Goal: Leave review/rating: Share an evaluation or opinion about a product, service, or content

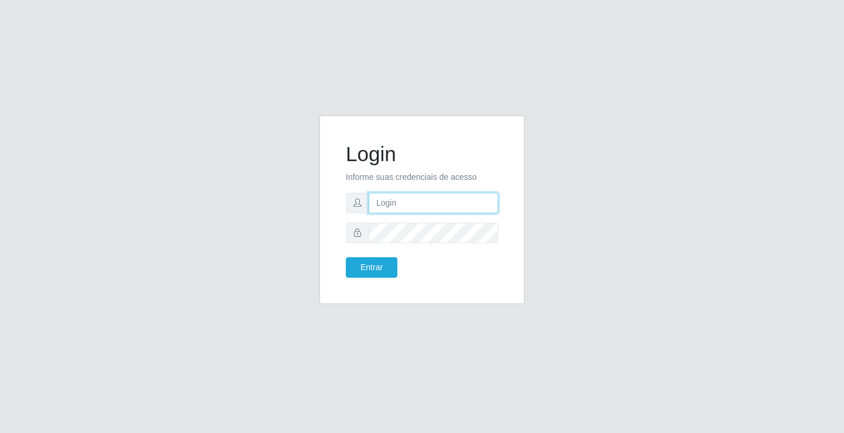
click at [433, 206] on input "text" at bounding box center [434, 203] width 130 height 21
type input "ediane@ideal"
click at [346, 257] on button "Entrar" at bounding box center [372, 267] width 52 height 21
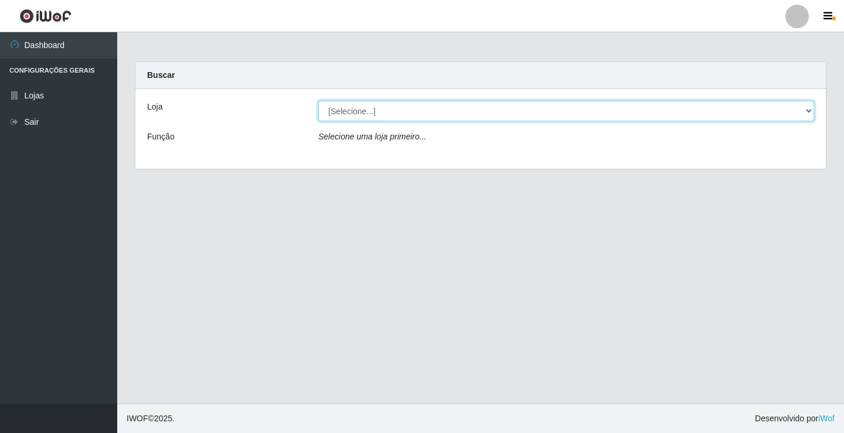
click at [355, 112] on select "[Selecione...] Ideal - Conceição" at bounding box center [566, 111] width 496 height 21
select select "231"
click at [318, 101] on select "[Selecione...] Ideal - Conceição" at bounding box center [566, 111] width 496 height 21
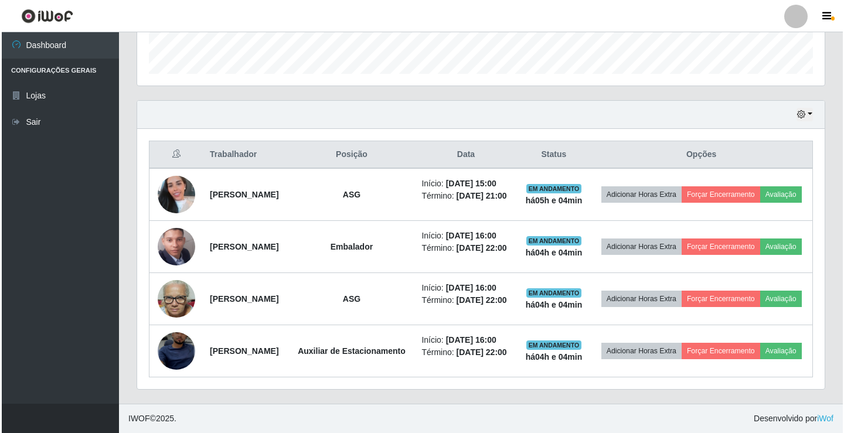
scroll to position [381, 0]
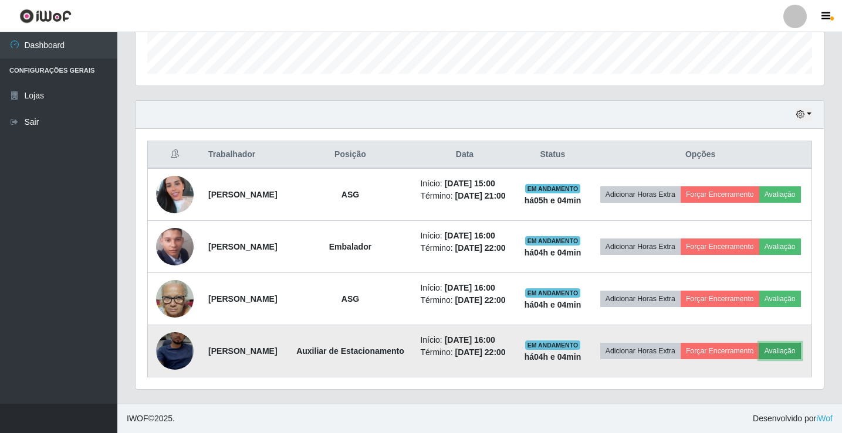
click at [759, 355] on button "Avaliação" at bounding box center [780, 351] width 42 height 16
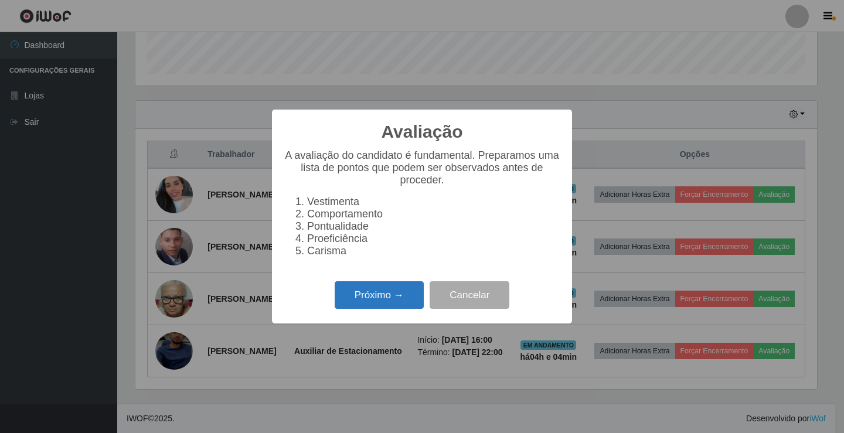
click at [397, 297] on button "Próximo →" at bounding box center [379, 295] width 89 height 28
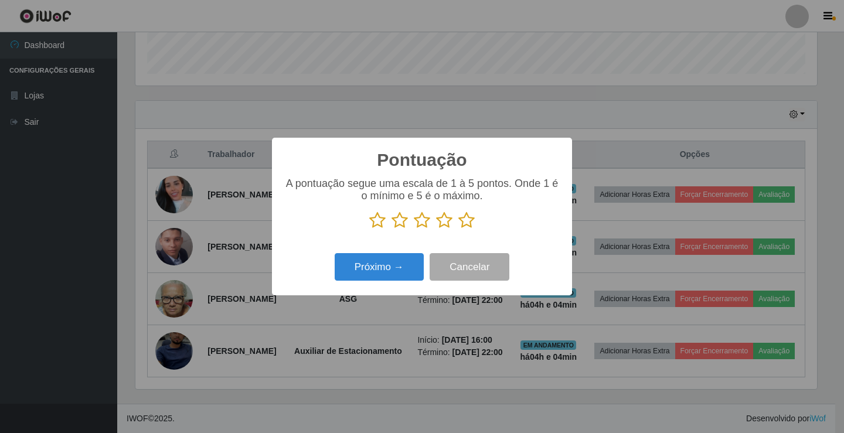
scroll to position [586168, 585730]
click at [422, 223] on icon at bounding box center [422, 221] width 16 height 18
click at [414, 229] on input "radio" at bounding box center [414, 229] width 0 height 0
click at [383, 278] on button "Próximo →" at bounding box center [379, 267] width 89 height 28
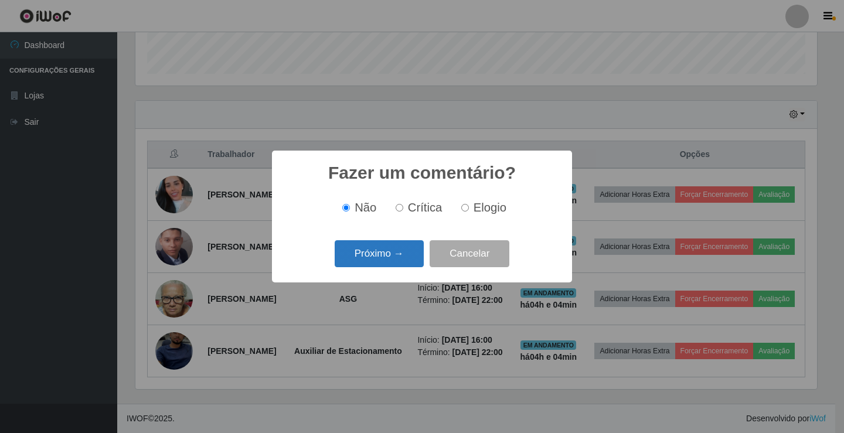
click at [394, 262] on button "Próximo →" at bounding box center [379, 254] width 89 height 28
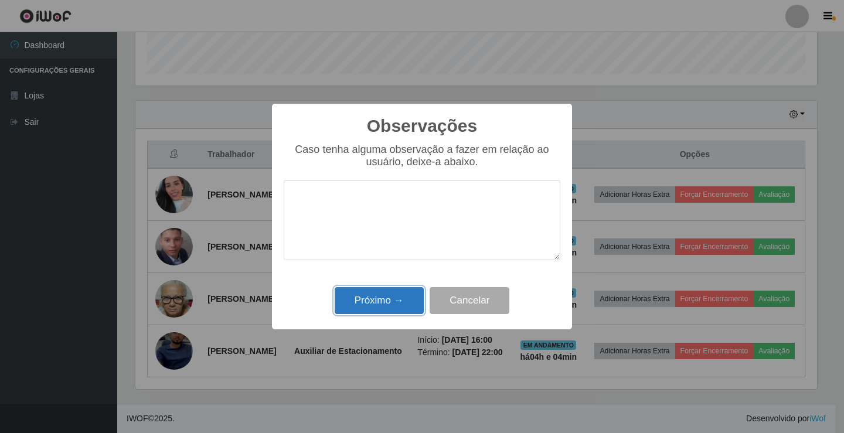
click at [394, 307] on button "Próximo →" at bounding box center [379, 301] width 89 height 28
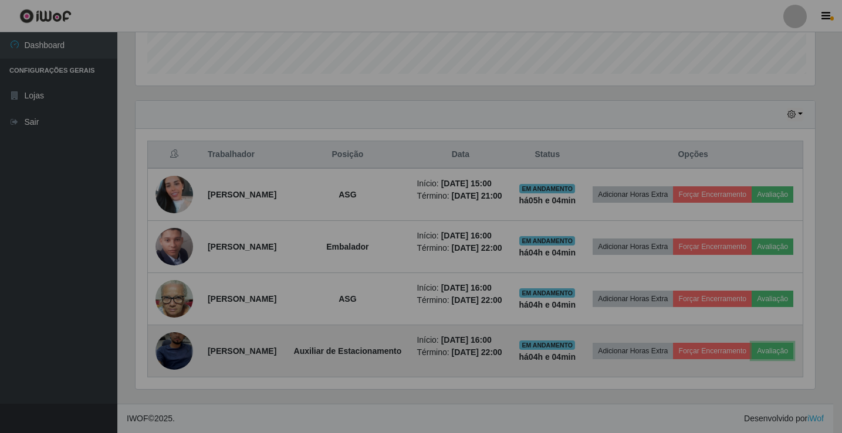
scroll to position [243, 688]
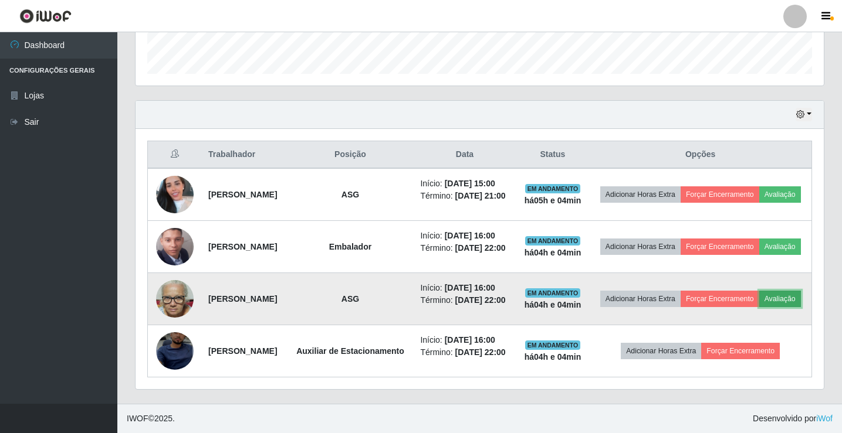
click at [759, 294] on button "Avaliação" at bounding box center [780, 299] width 42 height 16
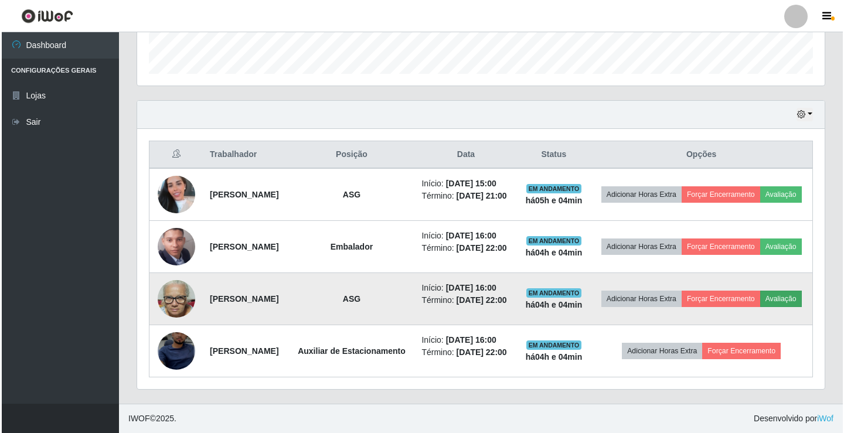
scroll to position [243, 682]
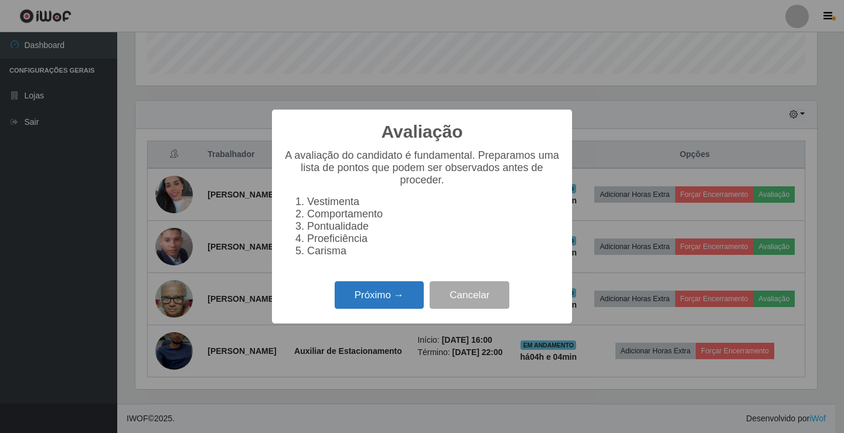
click at [386, 289] on button "Próximo →" at bounding box center [379, 295] width 89 height 28
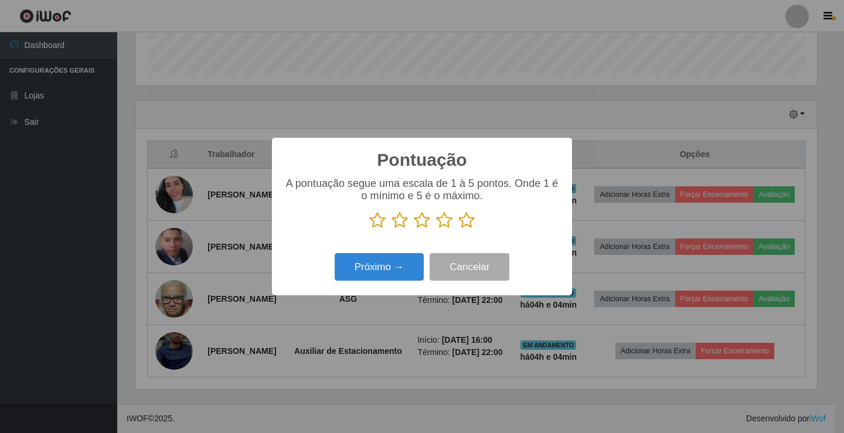
scroll to position [586168, 585730]
click at [466, 221] on icon at bounding box center [467, 221] width 16 height 18
click at [459, 229] on input "radio" at bounding box center [459, 229] width 0 height 0
click at [397, 264] on button "Próximo →" at bounding box center [379, 267] width 89 height 28
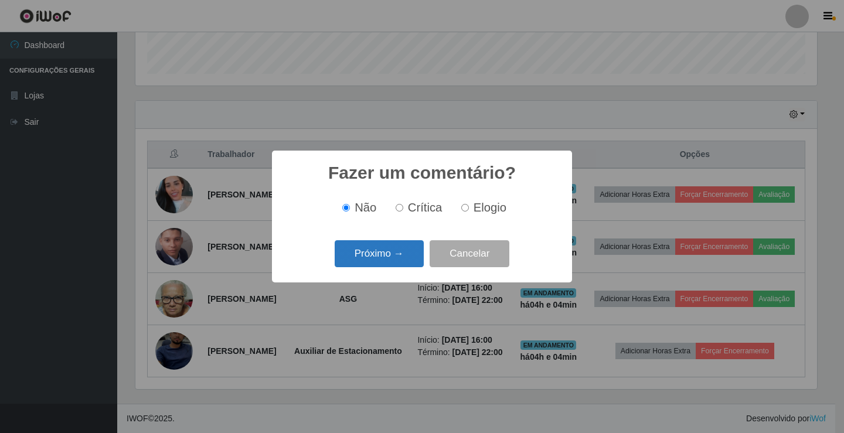
click at [382, 265] on button "Próximo →" at bounding box center [379, 254] width 89 height 28
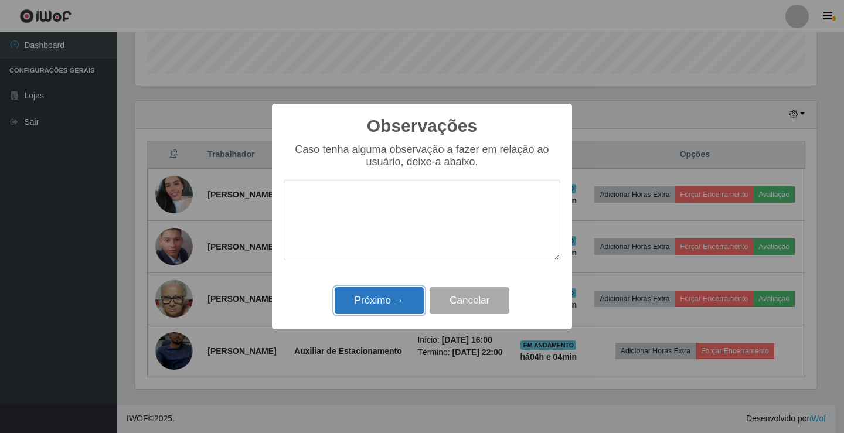
click at [376, 296] on button "Próximo →" at bounding box center [379, 301] width 89 height 28
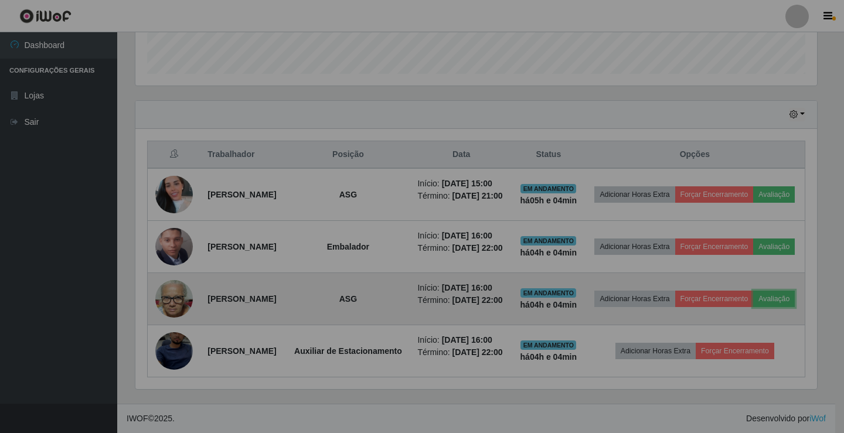
scroll to position [243, 688]
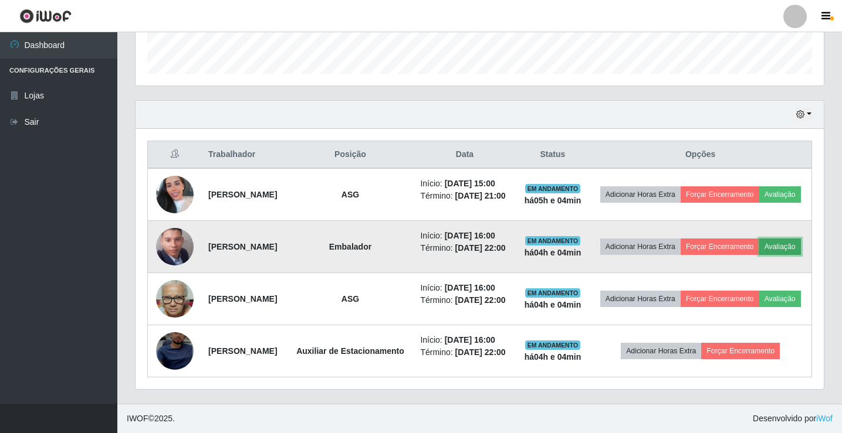
click at [759, 239] on button "Avaliação" at bounding box center [780, 247] width 42 height 16
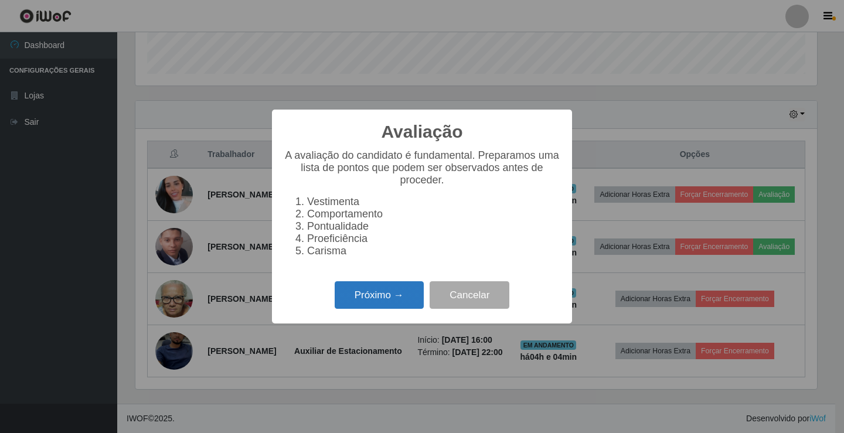
click at [401, 303] on button "Próximo →" at bounding box center [379, 295] width 89 height 28
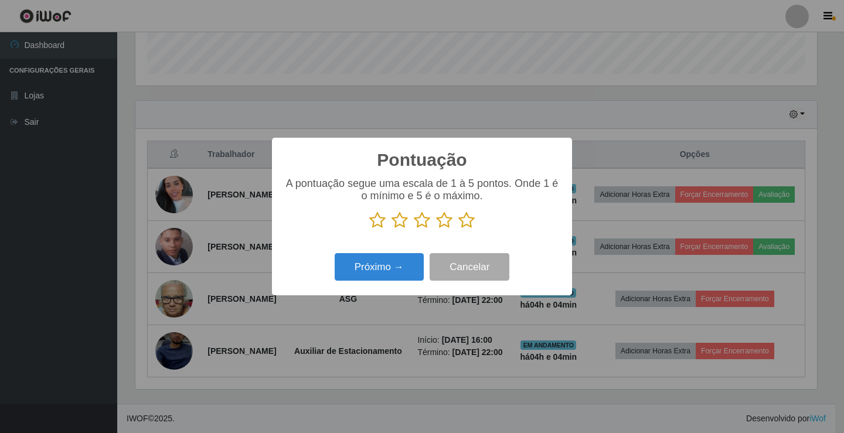
click at [474, 220] on icon at bounding box center [467, 221] width 16 height 18
click at [459, 229] on input "radio" at bounding box center [459, 229] width 0 height 0
click at [395, 274] on button "Próximo →" at bounding box center [379, 267] width 89 height 28
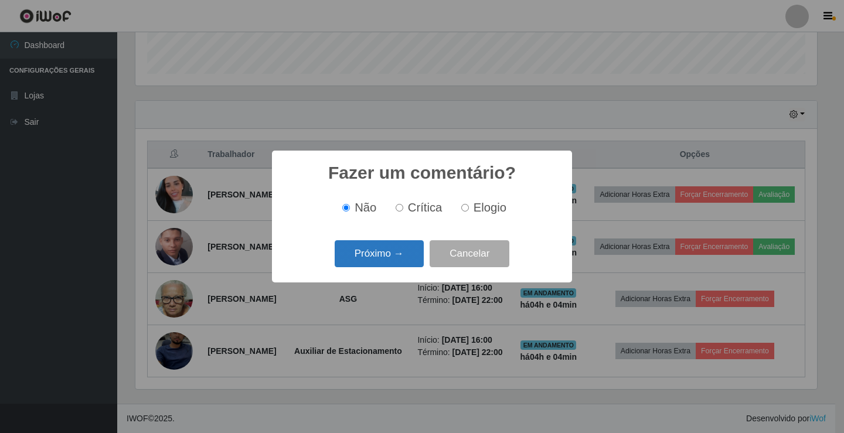
click at [403, 250] on button "Próximo →" at bounding box center [379, 254] width 89 height 28
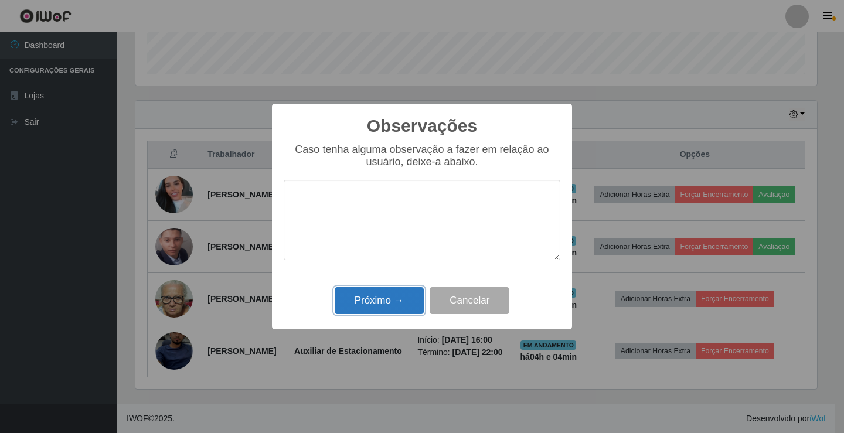
click at [371, 303] on button "Próximo →" at bounding box center [379, 301] width 89 height 28
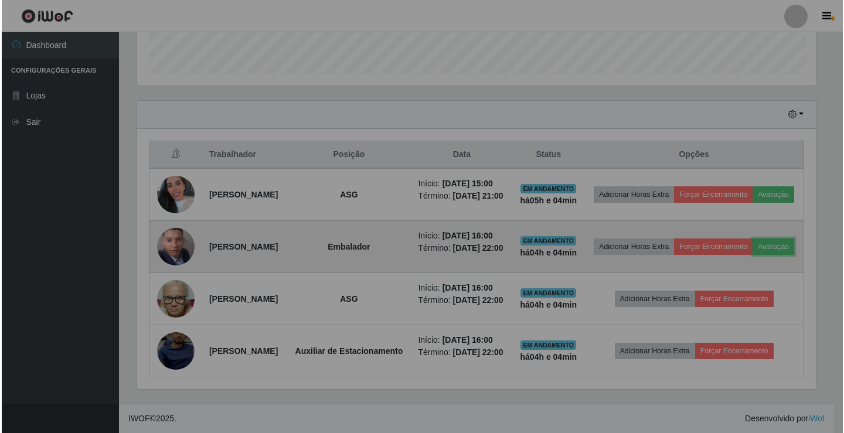
scroll to position [243, 688]
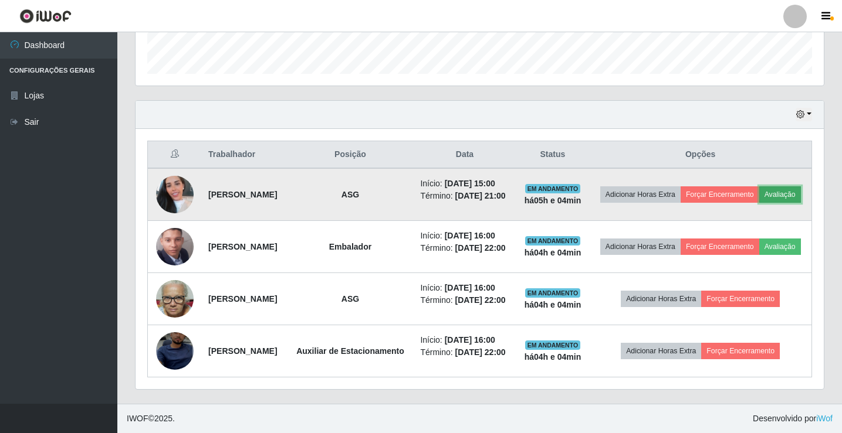
click at [759, 186] on button "Avaliação" at bounding box center [780, 194] width 42 height 16
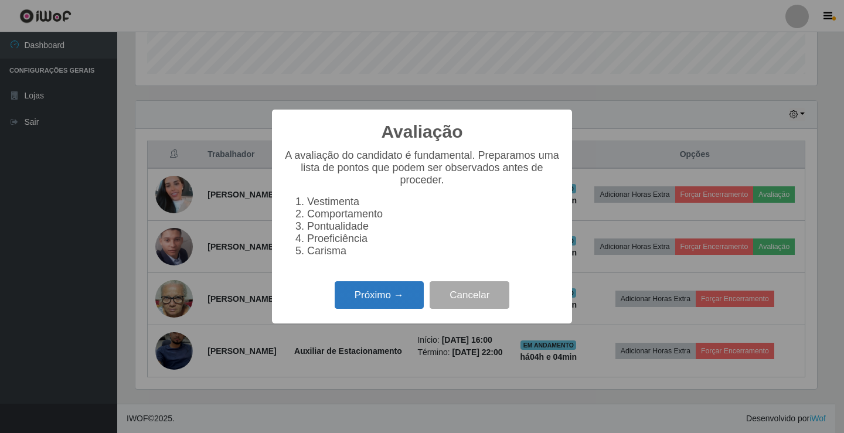
click at [407, 301] on button "Próximo →" at bounding box center [379, 295] width 89 height 28
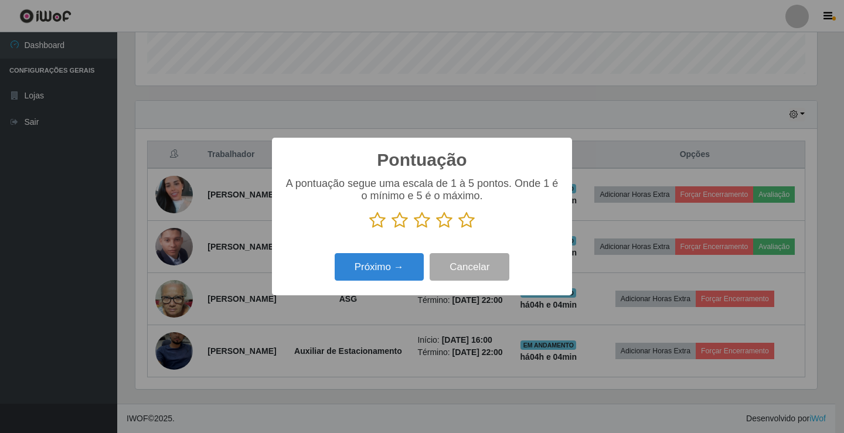
click at [466, 218] on icon at bounding box center [467, 221] width 16 height 18
click at [459, 229] on input "radio" at bounding box center [459, 229] width 0 height 0
click at [386, 273] on button "Próximo →" at bounding box center [379, 267] width 89 height 28
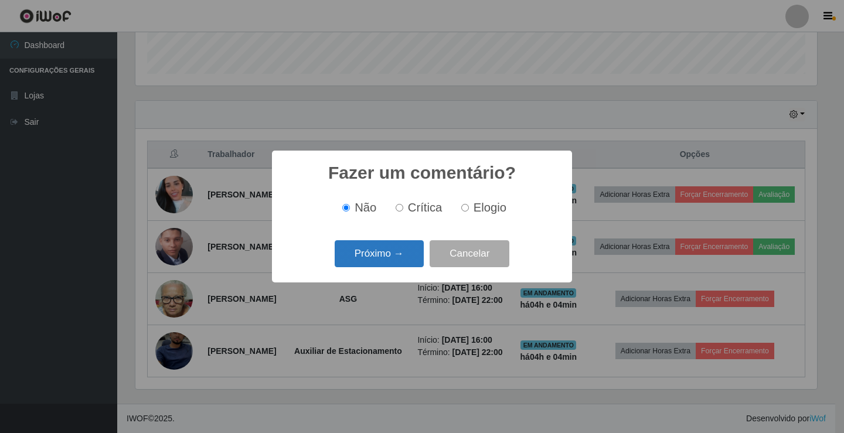
click at [375, 265] on button "Próximo →" at bounding box center [379, 254] width 89 height 28
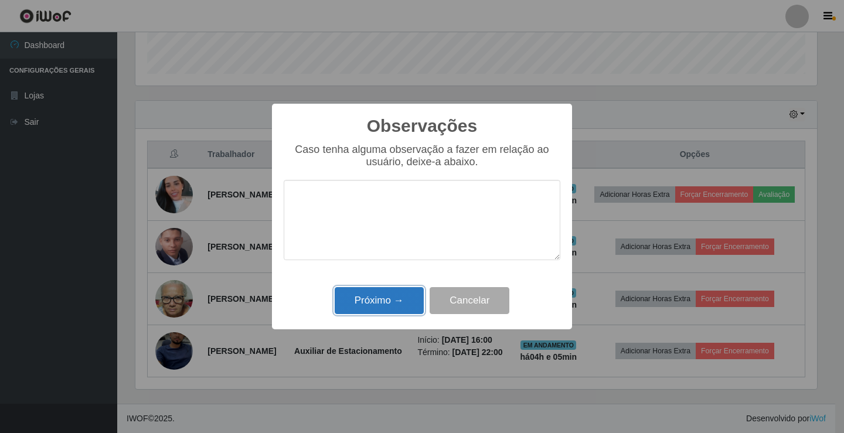
click at [371, 311] on button "Próximo →" at bounding box center [379, 301] width 89 height 28
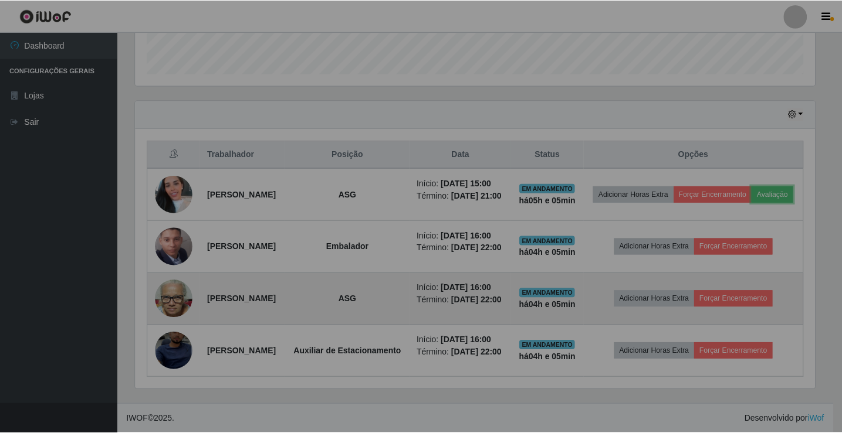
scroll to position [243, 688]
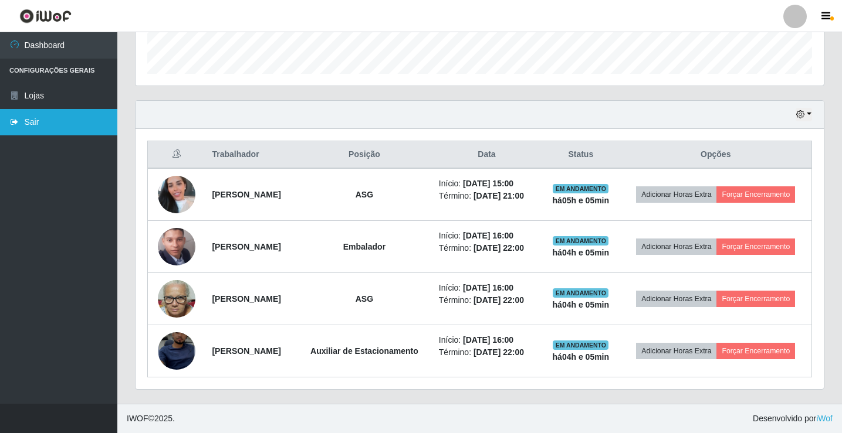
click at [29, 130] on link "Sair" at bounding box center [58, 122] width 117 height 26
